Goal: Navigation & Orientation: Find specific page/section

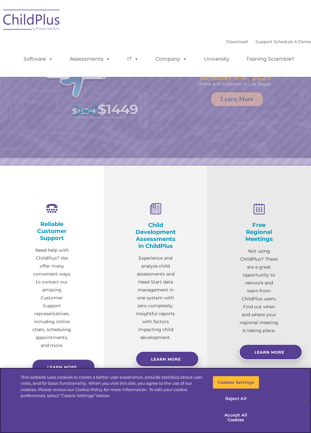
select select "MEDIUM"
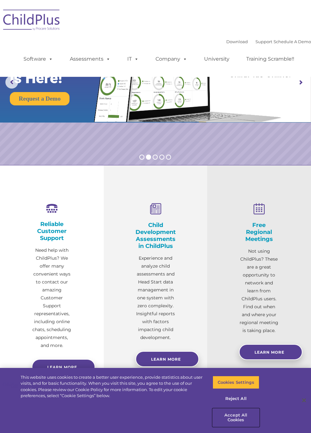
click at [240, 421] on button "Accept All Cookies" at bounding box center [235, 417] width 47 height 18
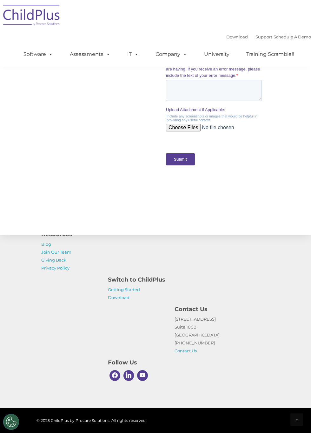
scroll to position [629, 0]
click at [131, 292] on link "Getting Started" at bounding box center [124, 289] width 32 height 5
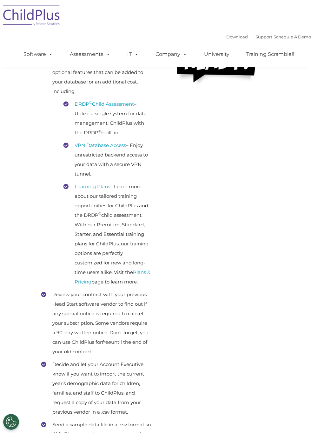
scroll to position [174, 0]
click at [50, 57] on span at bounding box center [49, 54] width 7 height 6
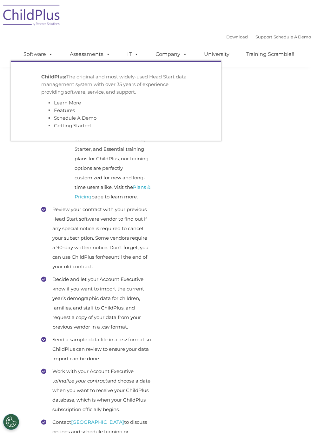
scroll to position [0, 0]
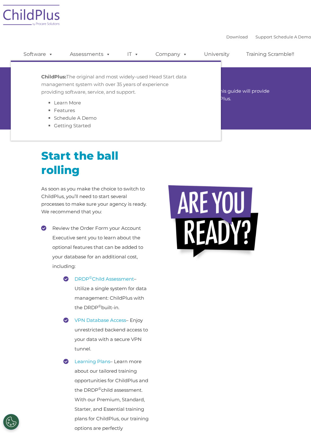
click at [23, 1] on img at bounding box center [31, 16] width 63 height 32
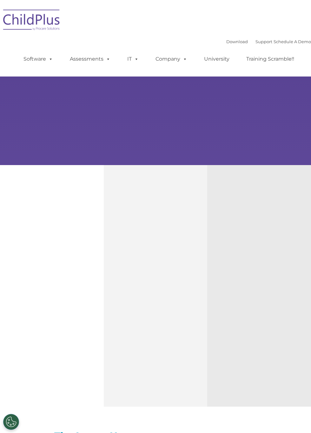
type input ""
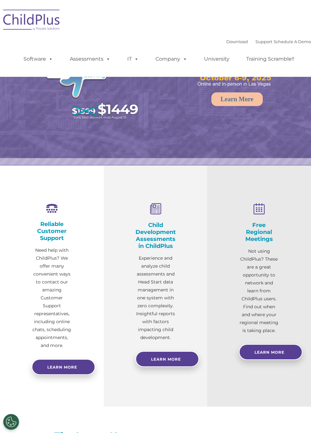
select select "MEDIUM"
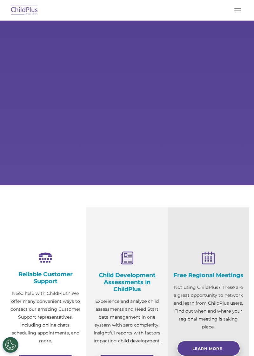
select select "MEDIUM"
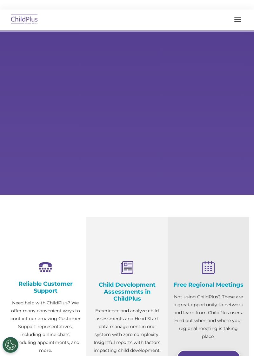
type input ""
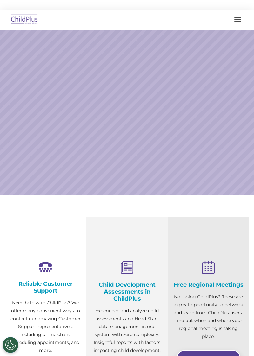
select select "MEDIUM"
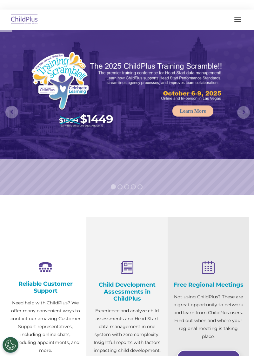
scroll to position [10, 0]
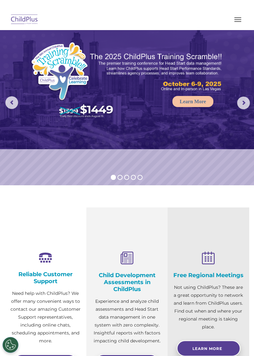
click at [236, 18] on button "button" at bounding box center [237, 20] width 13 height 10
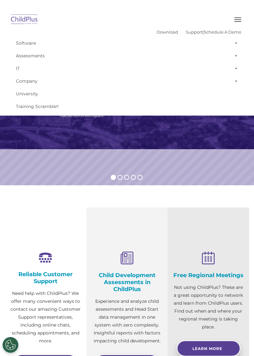
click at [206, 141] on img at bounding box center [127, 85] width 254 height 129
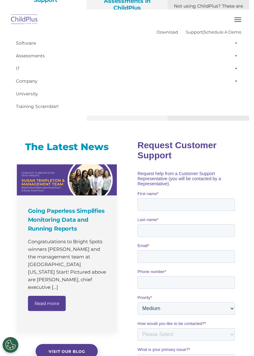
scroll to position [292, 0]
